Goal: Information Seeking & Learning: Learn about a topic

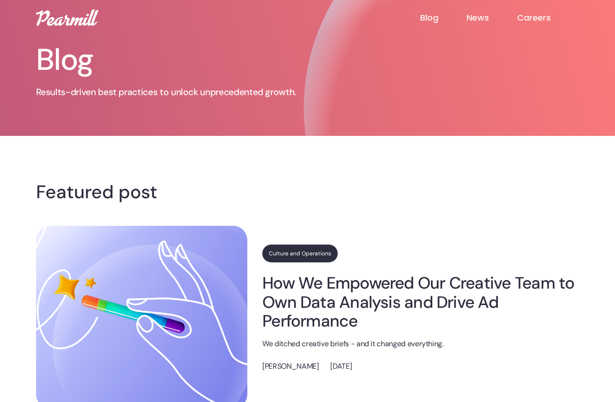
click at [485, 20] on link "News" at bounding box center [491, 17] width 51 height 11
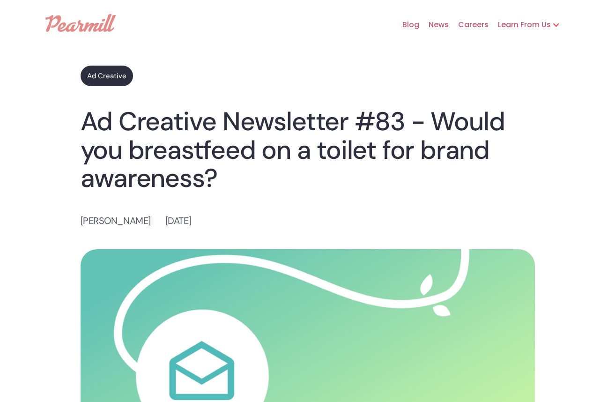
click at [99, 77] on link "Ad Creative" at bounding box center [107, 76] width 52 height 21
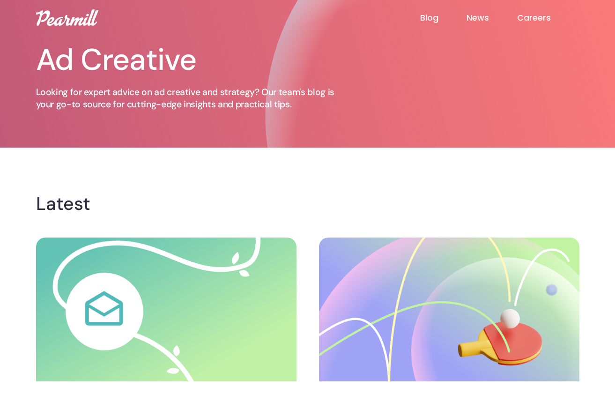
scroll to position [469, 0]
